Goal: Find specific page/section: Find specific page/section

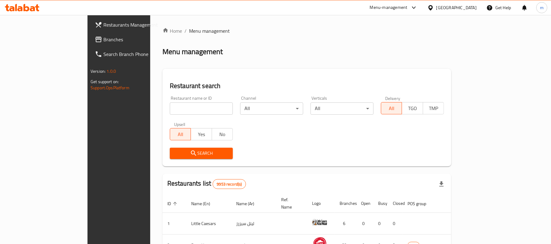
click at [474, 11] on div "Kuwait" at bounding box center [457, 7] width 40 height 7
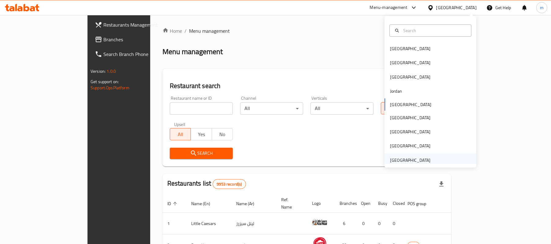
click at [406, 159] on div "[GEOGRAPHIC_DATA]" at bounding box center [410, 160] width 40 height 7
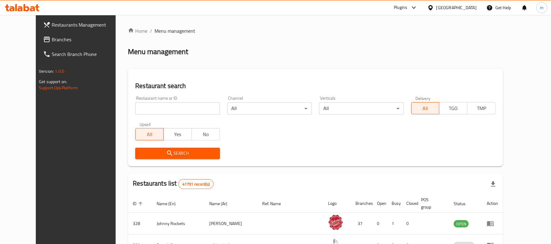
click at [188, 60] on div "Home / Menu management Menu management Restaurant search Restaurant name or ID …" at bounding box center [315, 221] width 375 height 389
click at [52, 40] on span "Branches" at bounding box center [87, 39] width 71 height 7
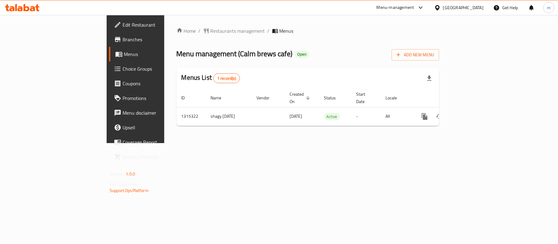
click at [109, 48] on link "Menus" at bounding box center [154, 54] width 91 height 15
click at [165, 25] on div "Home / Restaurants management / Menus Menu management ( Calm brews cafe ) Open …" at bounding box center [307, 79] width 287 height 128
click at [210, 31] on span "Restaurants management" at bounding box center [237, 30] width 54 height 7
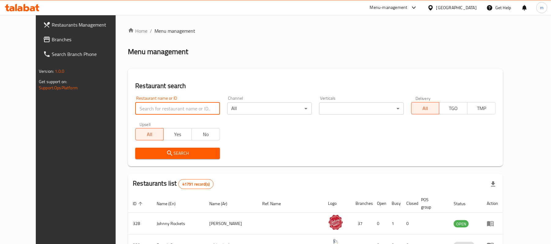
click at [171, 113] on input "search" at bounding box center [177, 109] width 85 height 12
paste input "707254"
type input "707254"
click button "Search" at bounding box center [177, 153] width 85 height 11
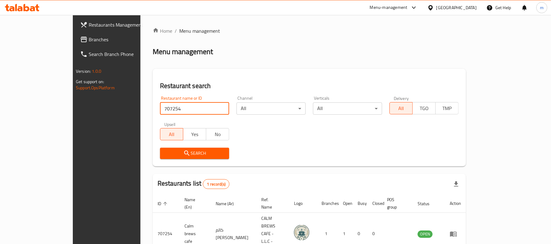
scroll to position [17, 0]
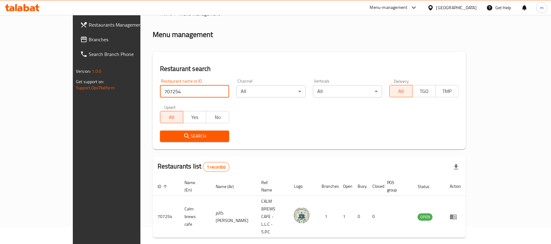
click at [160, 92] on input "707254" at bounding box center [194, 91] width 69 height 12
click at [89, 39] on span "Branches" at bounding box center [124, 39] width 71 height 7
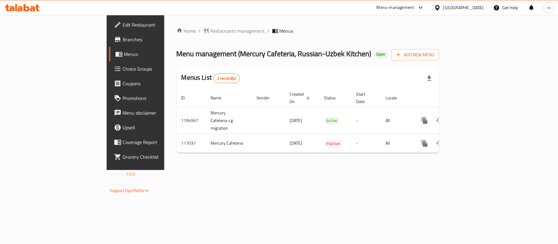
click at [176, 36] on div "Home / Restaurants management / Menus Menu management ( Mercury Cafeteria, Russ…" at bounding box center [307, 92] width 262 height 131
click at [210, 33] on span "Restaurants management" at bounding box center [237, 30] width 54 height 7
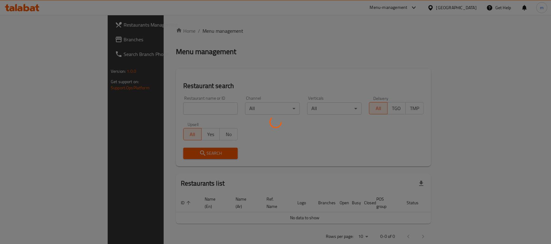
click at [158, 105] on div at bounding box center [275, 122] width 551 height 244
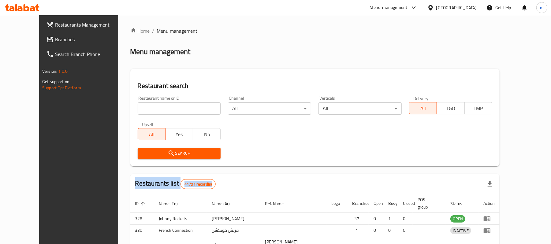
click at [158, 105] on div at bounding box center [275, 122] width 551 height 244
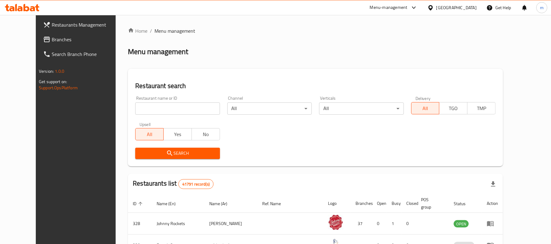
click at [159, 105] on input "search" at bounding box center [177, 109] width 85 height 12
paste input "605986"
type input "605986"
click button "Search" at bounding box center [177, 153] width 85 height 11
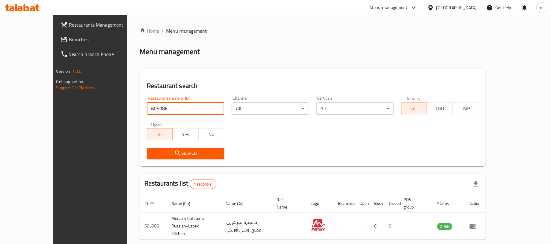
scroll to position [17, 0]
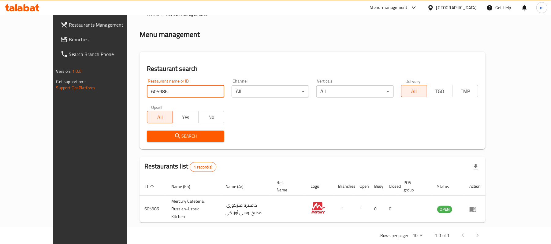
click at [69, 40] on span "Branches" at bounding box center [104, 39] width 71 height 7
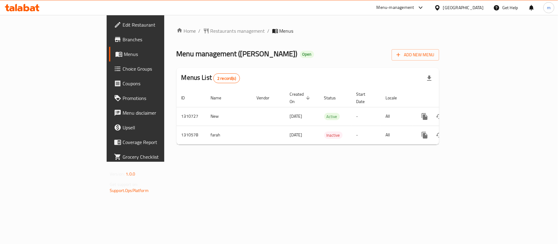
click at [267, 27] on ol "Home / Restaurants management / Menus" at bounding box center [307, 30] width 262 height 7
click at [278, 21] on div "Home / Restaurants management / Menus Menu management ( SHAY ALBARZAH ) Open Ad…" at bounding box center [307, 88] width 287 height 147
click at [307, 26] on div "Home / Restaurants management / Menus Menu management ( SHAY ALBARZAH ) Open Ad…" at bounding box center [307, 88] width 287 height 147
click at [210, 32] on span "Restaurants management" at bounding box center [237, 30] width 54 height 7
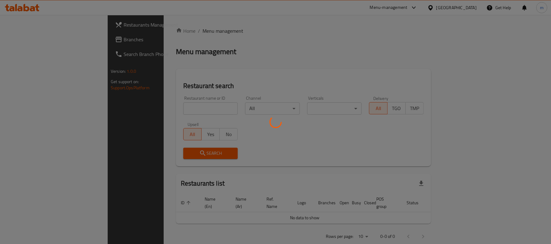
click at [159, 97] on div at bounding box center [275, 122] width 551 height 244
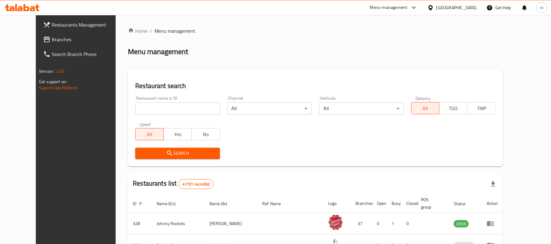
click at [159, 107] on div "Home / Menu management Menu management Restaurant search Restaurant name or ID …" at bounding box center [315, 221] width 375 height 389
click at [159, 107] on input "search" at bounding box center [177, 109] width 85 height 12
paste input "705490"
type input "705490"
click button "Search" at bounding box center [177, 153] width 85 height 11
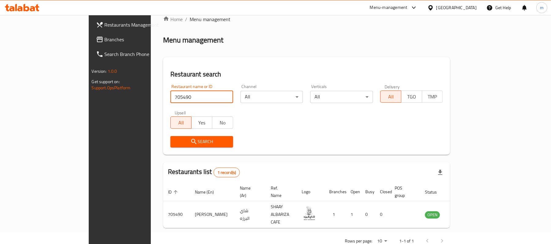
scroll to position [17, 0]
